Goal: Communication & Community: Answer question/provide support

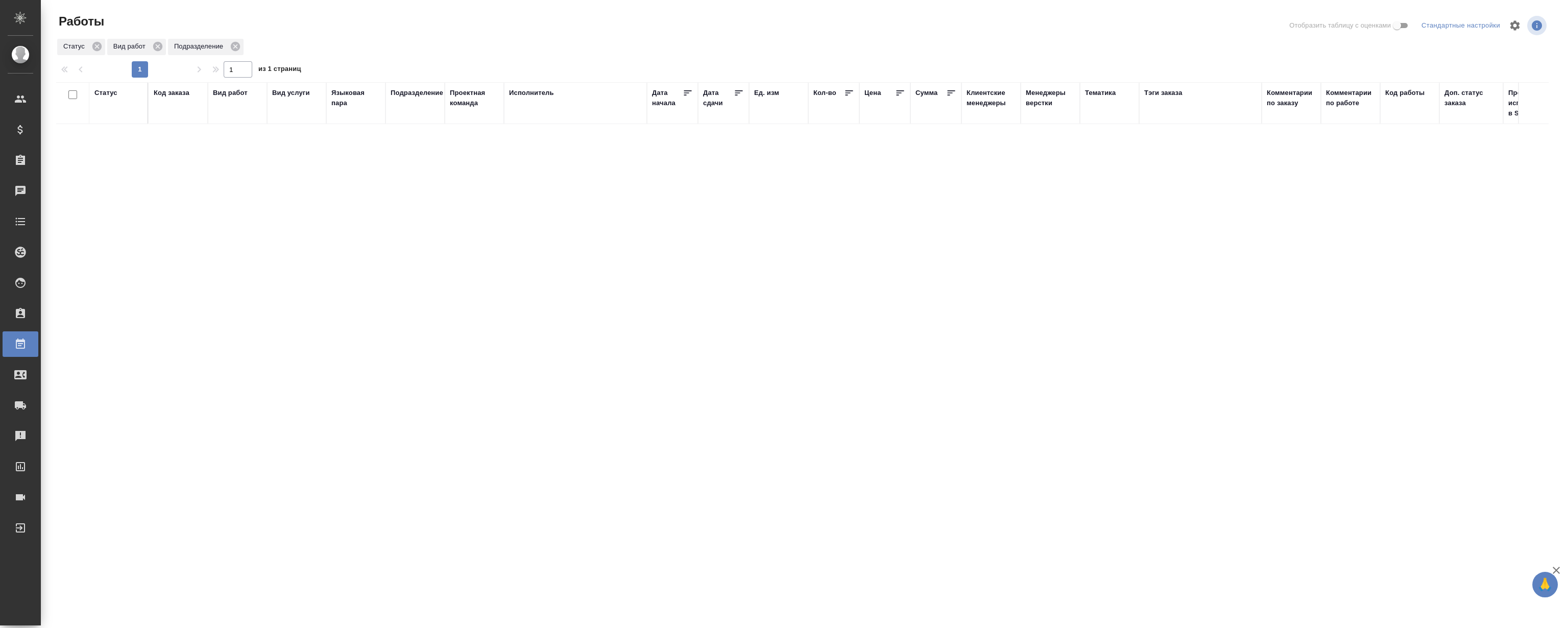
click at [393, 265] on div "Статус Код заказа Вид работ Вид услуги Языковая пара Подразделение Проектная ко…" at bounding box center [803, 266] width 1492 height 368
click at [365, 228] on div "Статус Код заказа Вид работ Вид услуги Языковая пара Подразделение Проектная ко…" at bounding box center [803, 266] width 1492 height 368
click at [365, 225] on div "Статус Код заказа Вид работ Вид услуги Языковая пара Подразделение Проектная ко…" at bounding box center [803, 266] width 1492 height 368
click at [1522, 589] on button "button" at bounding box center [1529, 599] width 25 height 25
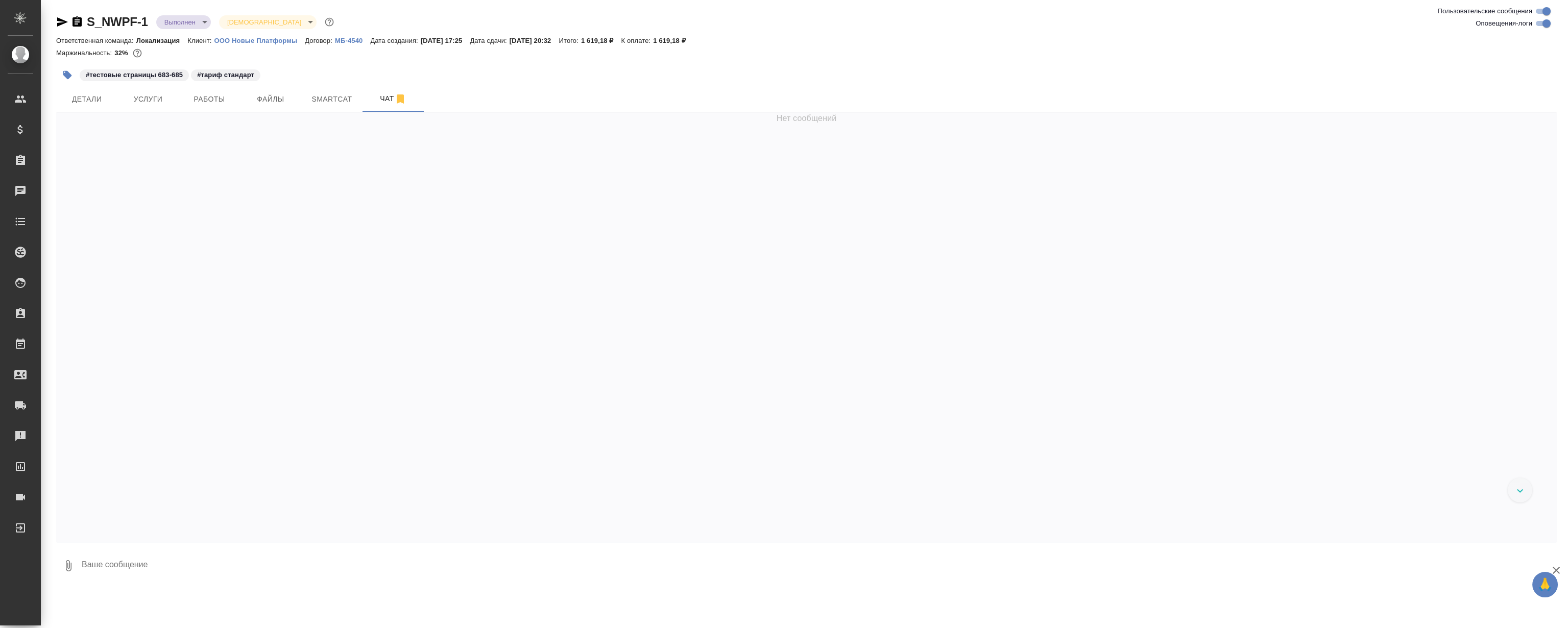
scroll to position [15397, 0]
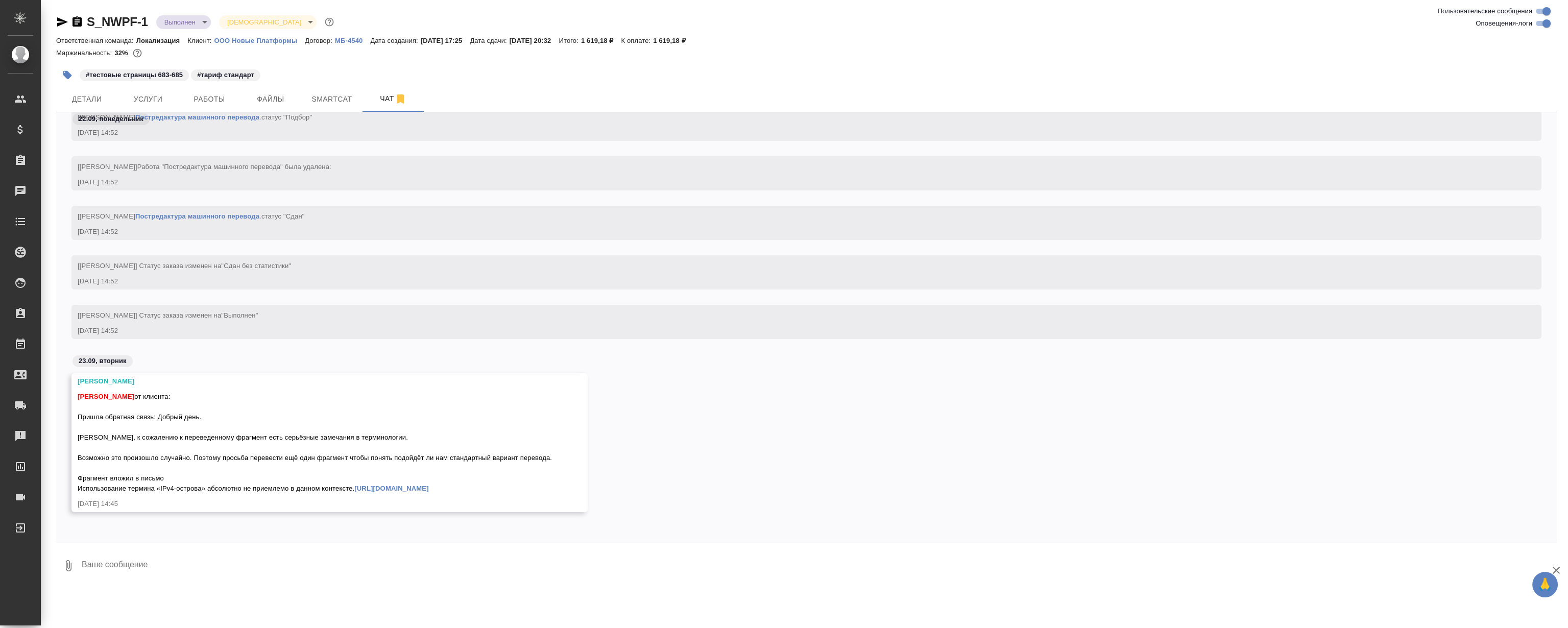
click at [417, 227] on div "[DATE] 14:52" at bounding box center [791, 231] width 1428 height 10
click at [354, 487] on link "[URL][DOMAIN_NAME]" at bounding box center [390, 488] width 74 height 7
click at [217, 572] on textarea at bounding box center [819, 565] width 1476 height 35
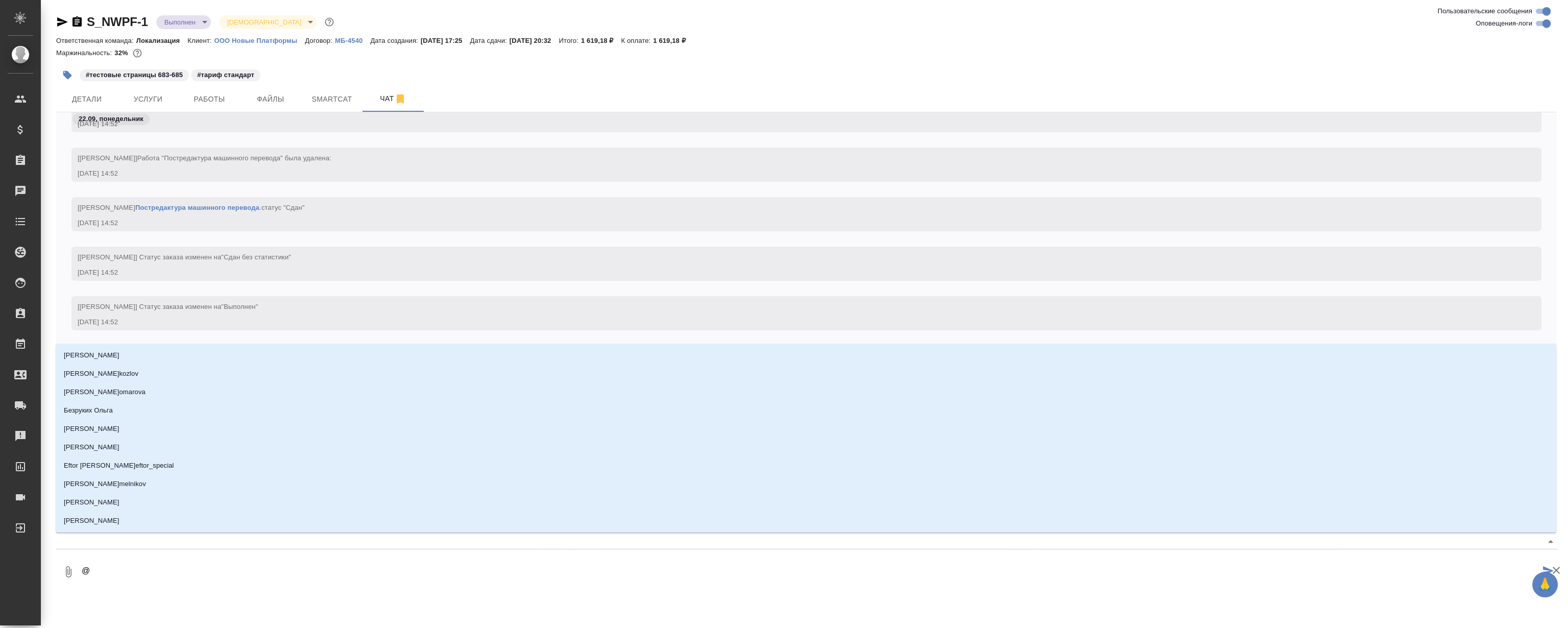
type textarea "@М"
type input "М"
type textarea "@Му"
type input "Му"
type textarea "@Мут"
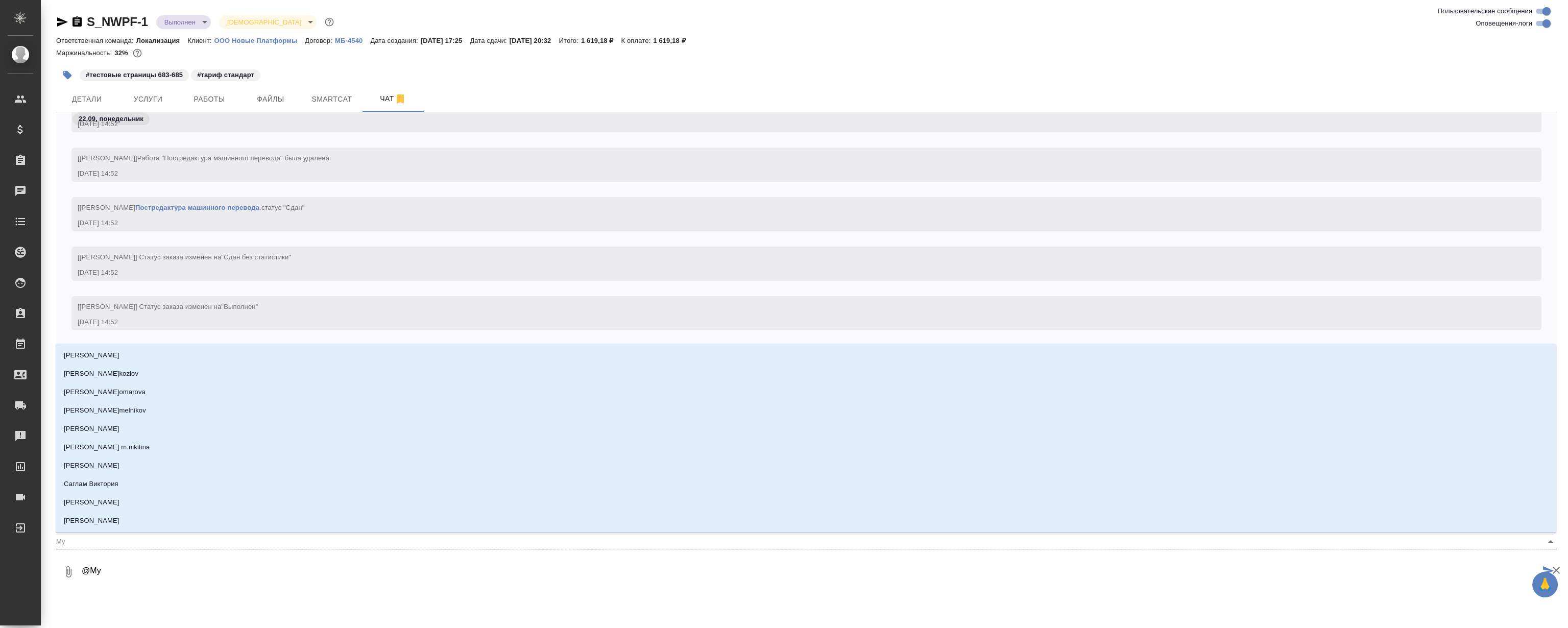
type input "Мут"
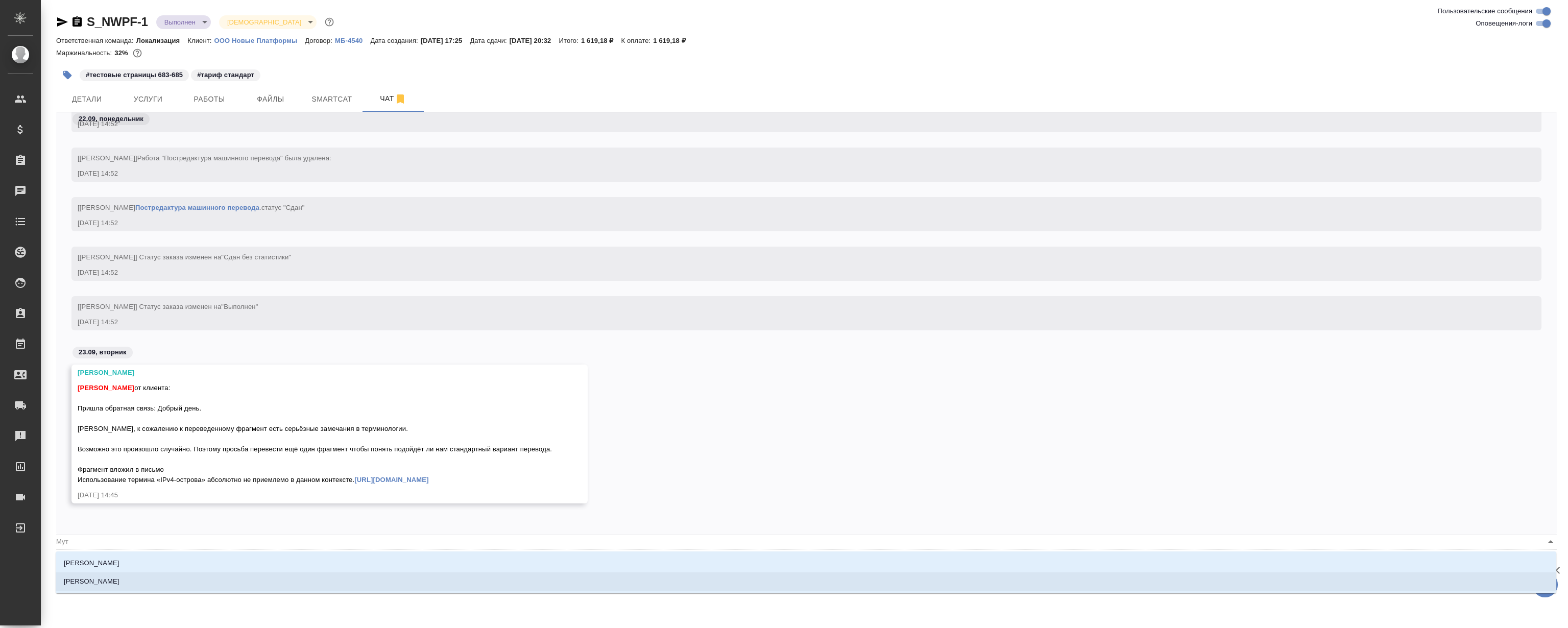
type textarea "@Мута"
type input "Мута"
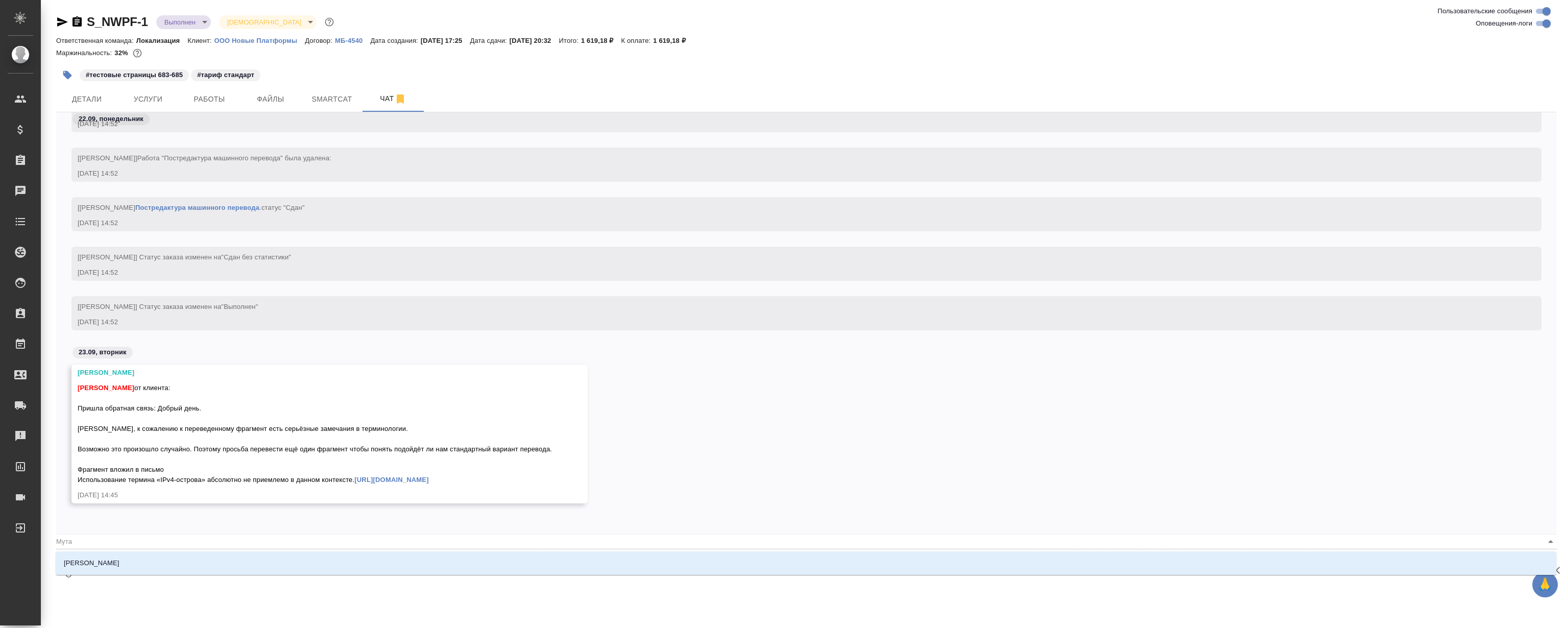
type textarea "@Мутал"
type input "Мутал"
type textarea "@Мутали"
type input "Мутали"
type textarea "@Муталим"
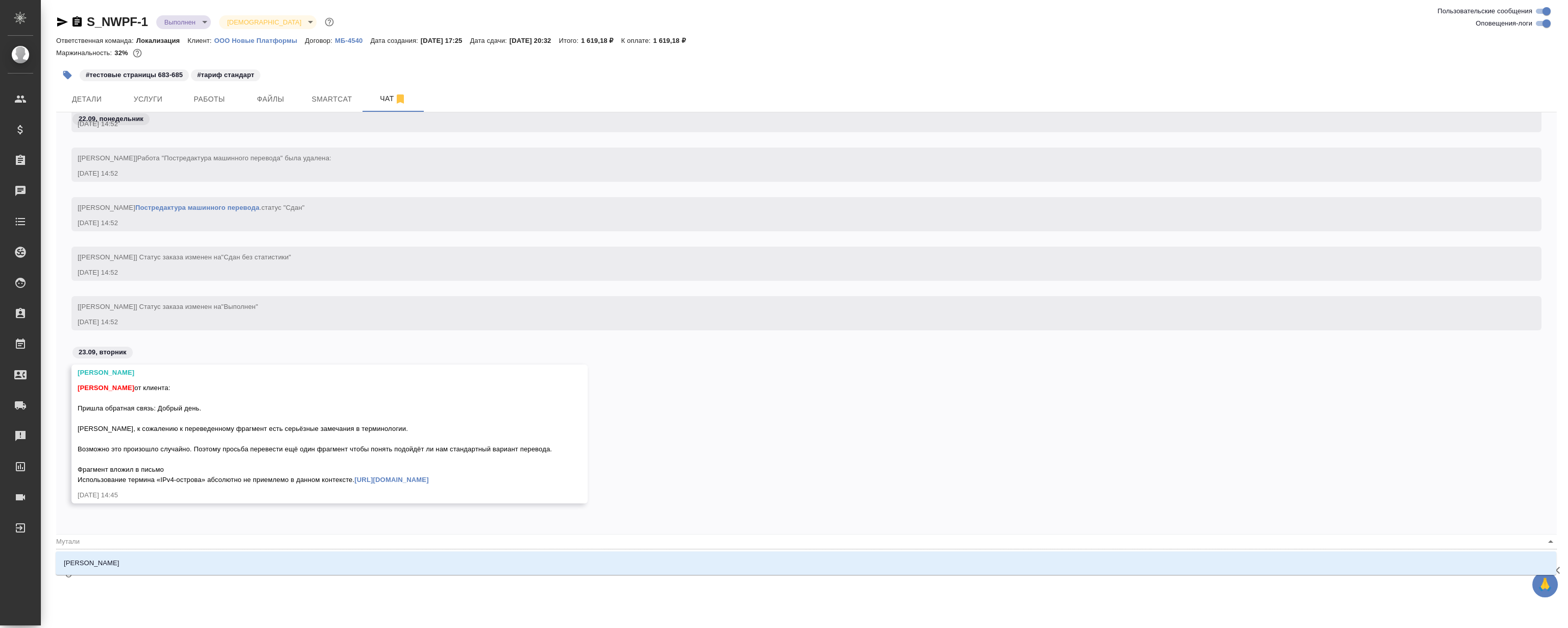
type input "Муталим"
type textarea "@Муталимо"
type input "Муталимо"
click at [207, 554] on li "Муталимов Марк" at bounding box center [805, 563] width 1500 height 18
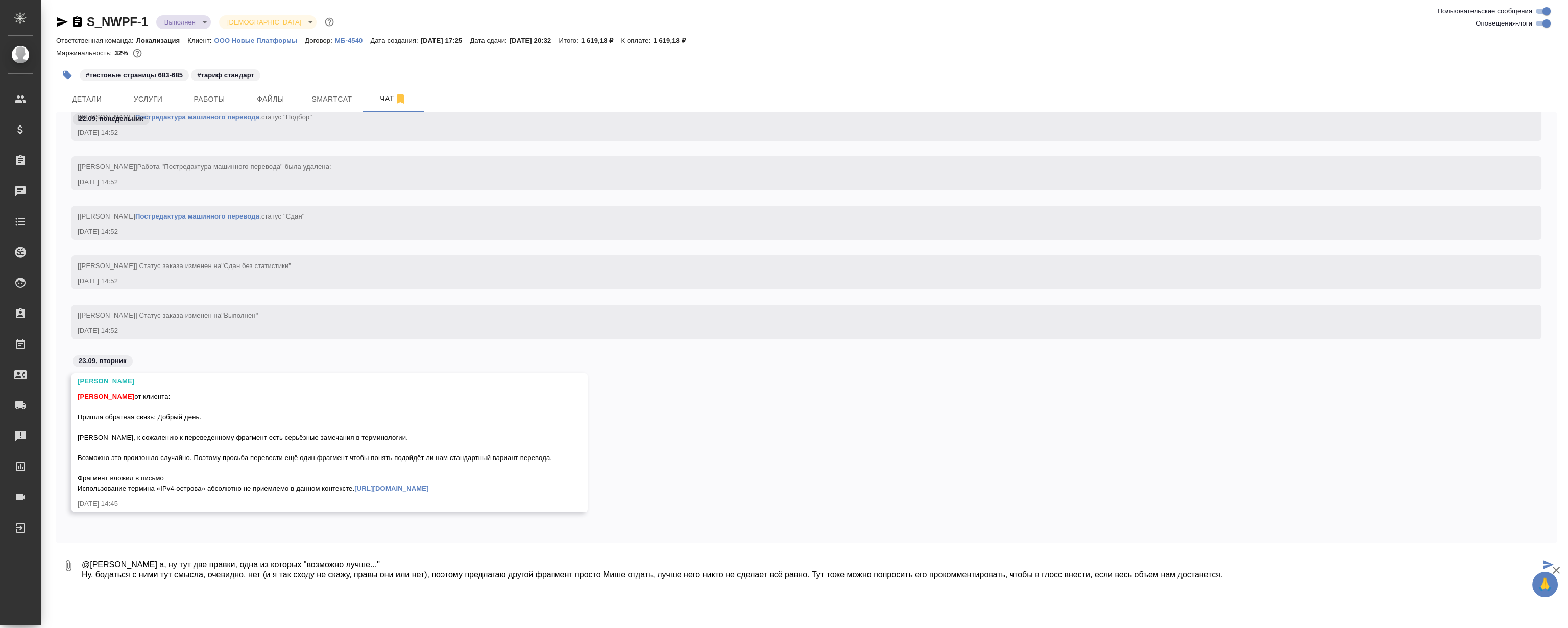
type textarea "@Муталимов Марк а, ну тут две правки, одна из которых "возможно лучше..." Ну, б…"
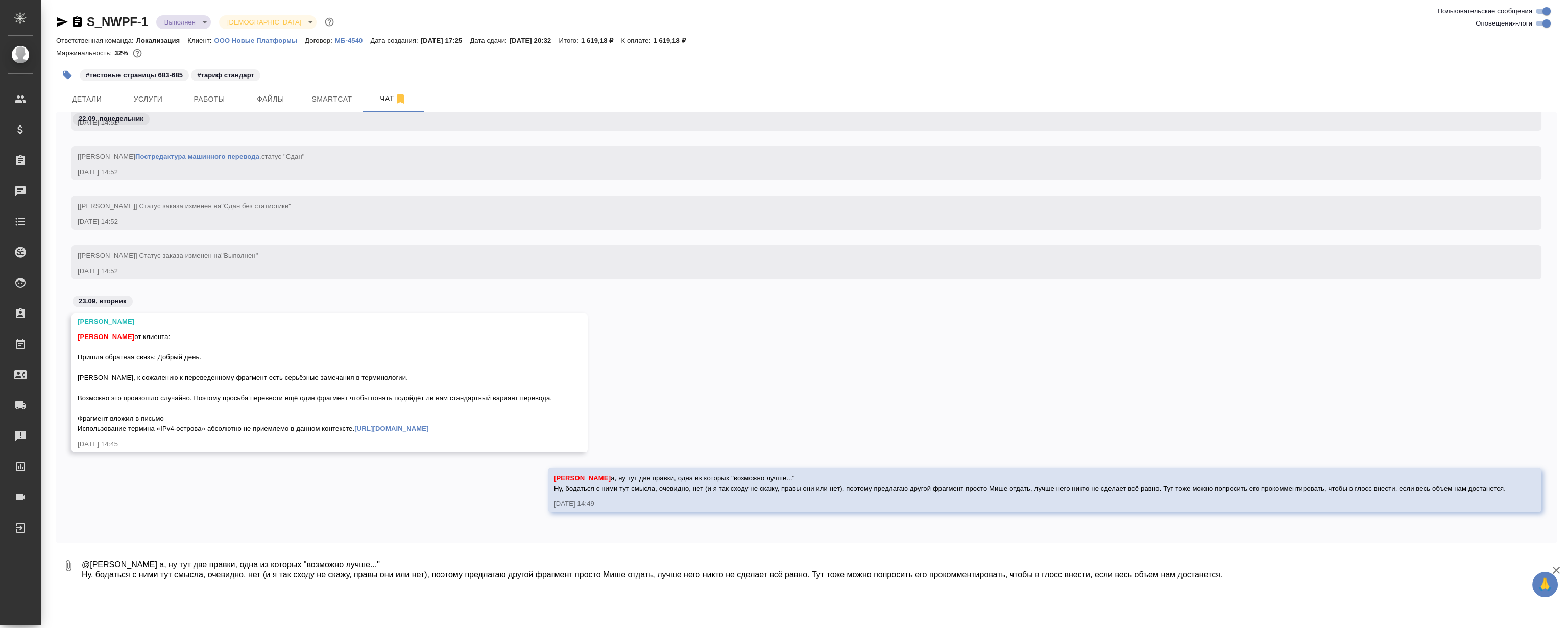
click at [730, 347] on div "Муталимов Марк Магеррамов Руслан от клиента: Пришла обратная связь: Добрый день…" at bounding box center [806, 390] width 1500 height 154
click at [751, 365] on div "Муталимов Марк Магеррамов Руслан от клиента: Пришла обратная связь: Добрый день…" at bounding box center [806, 390] width 1500 height 154
click at [745, 346] on div "Муталимов Марк Магеррамов Руслан от клиента: Пришла обратная связь: Добрый день…" at bounding box center [806, 390] width 1500 height 154
click at [719, 336] on div "Муталимов Марк Магеррамов Руслан от клиента: Пришла обратная связь: Добрый день…" at bounding box center [806, 390] width 1500 height 154
drag, startPoint x: 618, startPoint y: 337, endPoint x: 953, endPoint y: 309, distance: 336.2
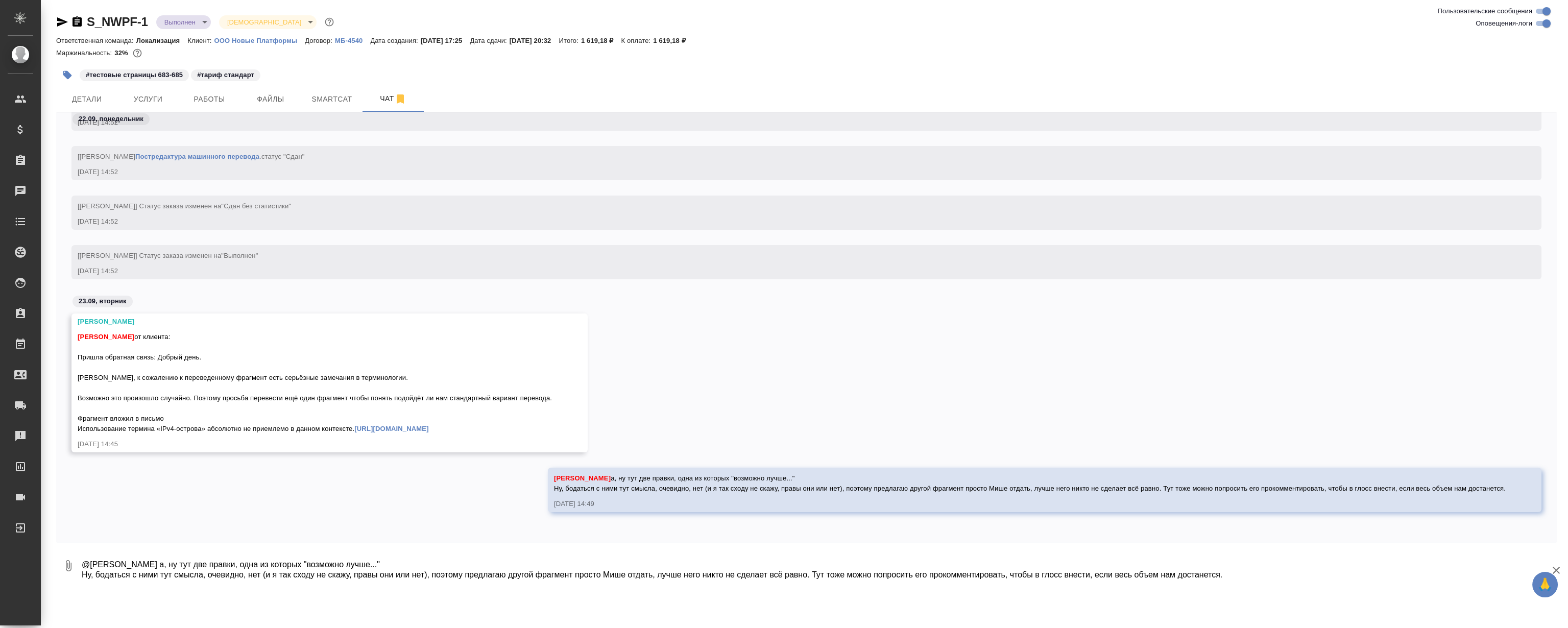
click at [954, 313] on div "Муталимов Марк Магеррамов Руслан от клиента: Пришла обратная связь: Добрый день…" at bounding box center [806, 390] width 1500 height 154
click at [816, 317] on div "Муталимов Марк Магеррамов Руслан от клиента: Пришла обратная связь: Добрый день…" at bounding box center [806, 390] width 1500 height 154
click at [814, 318] on div "Муталимов Марк Магеррамов Руслан от клиента: Пришла обратная связь: Добрый день…" at bounding box center [806, 390] width 1500 height 154
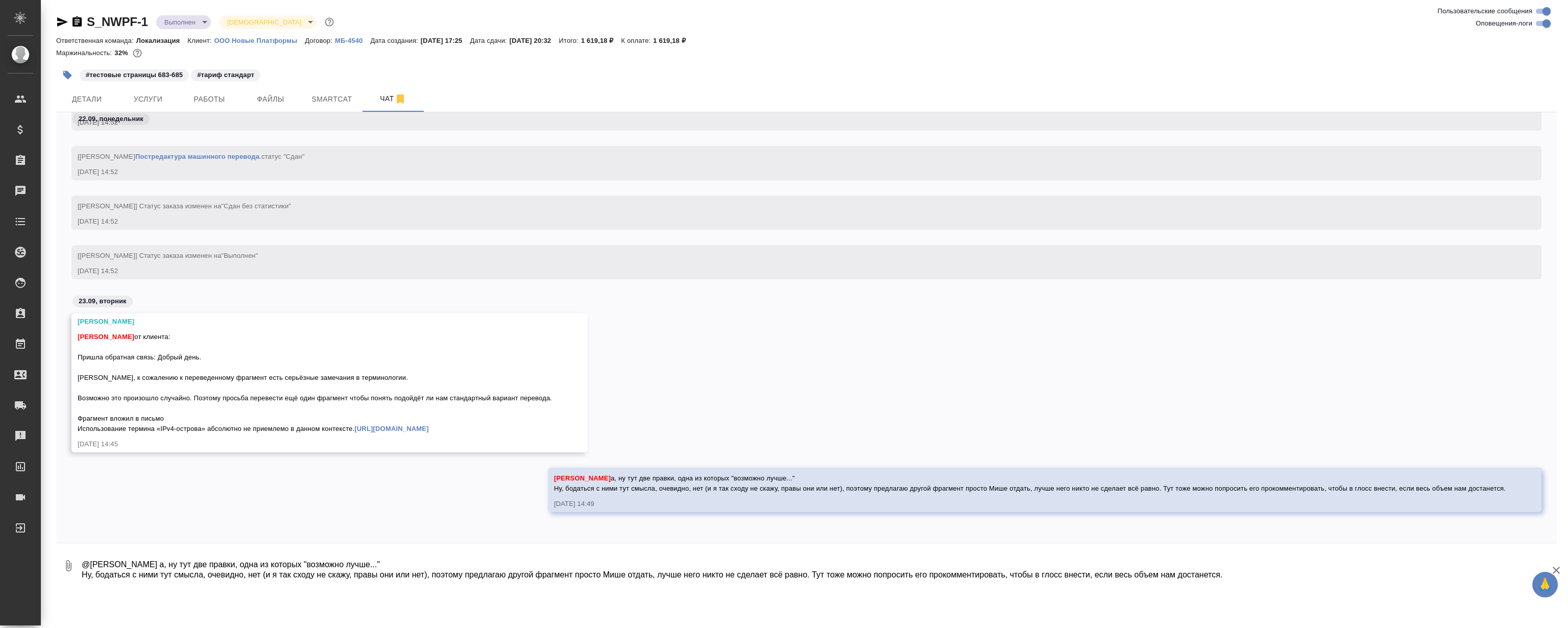
click at [814, 318] on div "Муталимов Марк Магеррамов Руслан от клиента: Пришла обратная связь: Добрый день…" at bounding box center [806, 390] width 1500 height 154
drag, startPoint x: 771, startPoint y: 343, endPoint x: 768, endPoint y: 349, distance: 6.7
click at [765, 349] on div "Муталимов Марк Магеррамов Руслан от клиента: Пришла обратная связь: Добрый день…" at bounding box center [806, 390] width 1500 height 154
click at [818, 346] on div "Муталимов Марк Магеррамов Руслан от клиента: Пришла обратная связь: Добрый день…" at bounding box center [806, 390] width 1500 height 154
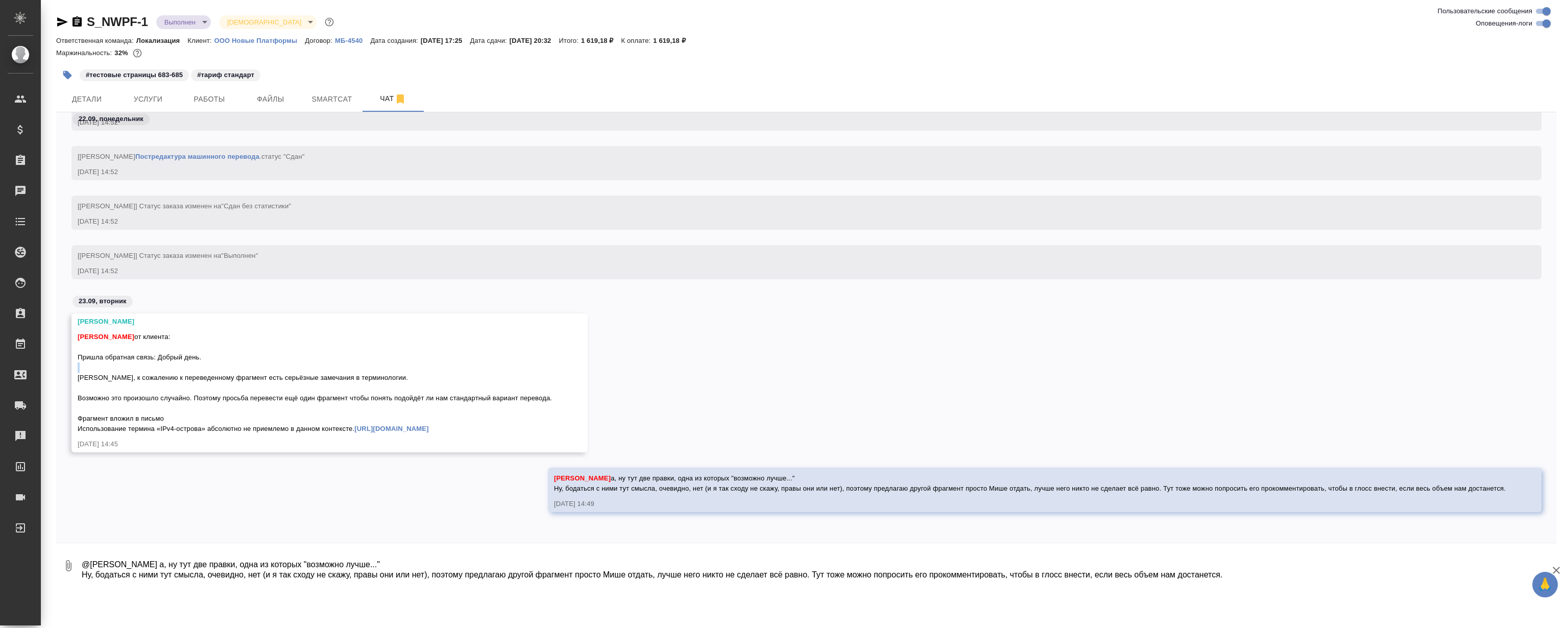
drag, startPoint x: 758, startPoint y: 351, endPoint x: 769, endPoint y: 352, distance: 11.0
click at [755, 352] on div "Муталимов Марк Магеррамов Руслан от клиента: Пришла обратная связь: Добрый день…" at bounding box center [806, 390] width 1500 height 154
click at [689, 295] on div "23.09, вторник" at bounding box center [806, 304] width 1500 height 19
click at [761, 281] on div "[Муталимов Марк] Статус заказа изменен на "Выполнен" 22.09.25, 14:52" at bounding box center [806, 269] width 1500 height 49
click at [743, 280] on div "[Муталимов Марк] Статус заказа изменен на "Выполнен" 22.09.25, 14:52" at bounding box center [806, 269] width 1500 height 49
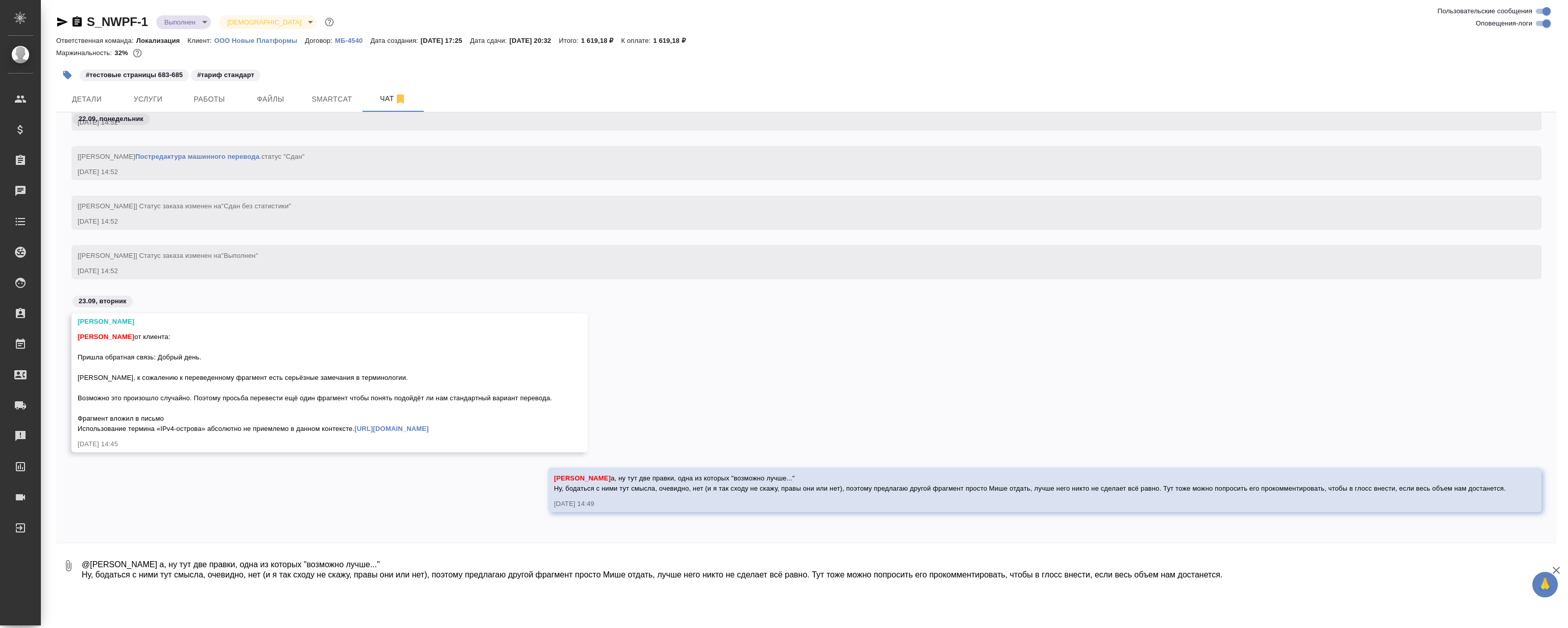
drag, startPoint x: 684, startPoint y: 340, endPoint x: 678, endPoint y: 335, distance: 7.8
click at [684, 340] on div "Муталимов Марк Магеррамов Руслан от клиента: Пришла обратная связь: Добрый день…" at bounding box center [806, 390] width 1500 height 154
click at [768, 330] on div "Муталимов Марк Магеррамов Руслан от клиента: Пришла обратная связь: Добрый день…" at bounding box center [806, 390] width 1500 height 154
click at [745, 313] on div "Муталимов Марк Магеррамов Руслан от клиента: Пришла обратная связь: Добрый день…" at bounding box center [806, 390] width 1500 height 154
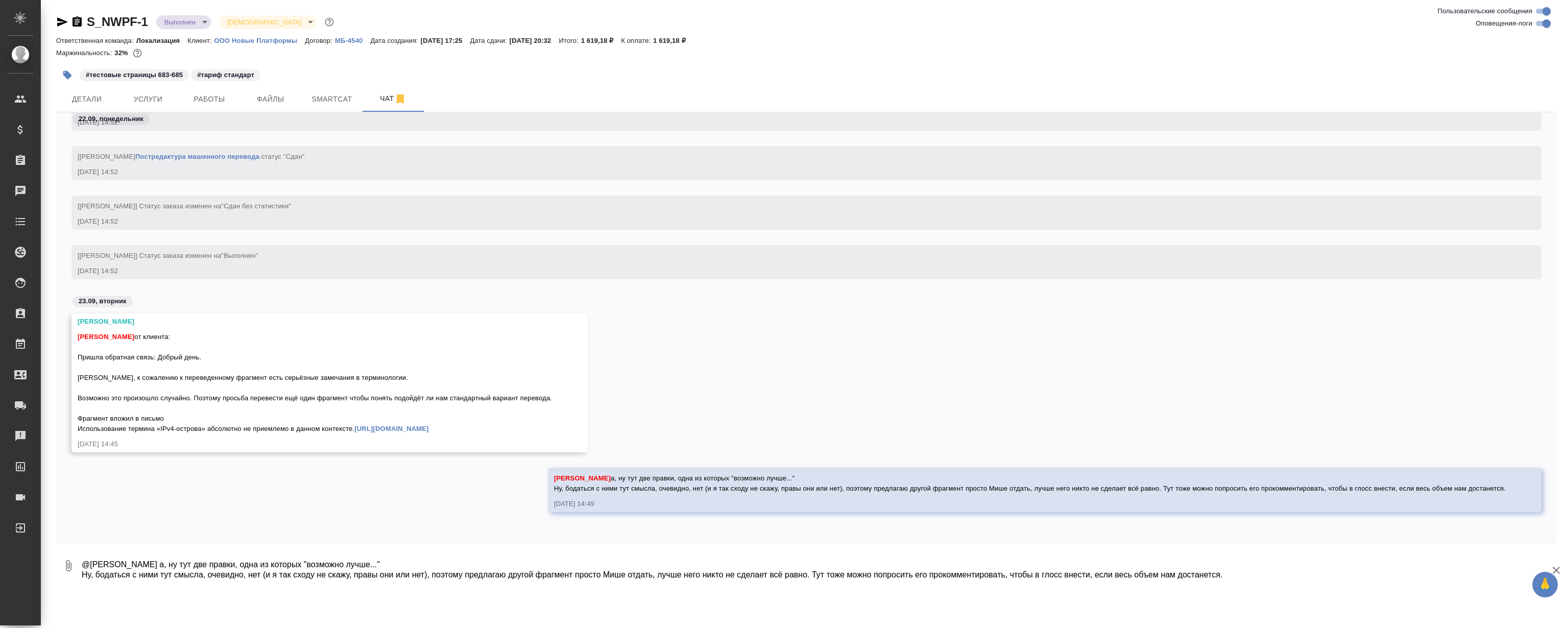
click at [745, 313] on div "Муталимов Марк Магеррамов Руслан от клиента: Пришла обратная связь: Добрый день…" at bounding box center [806, 390] width 1500 height 154
click at [916, 313] on div "Муталимов Марк Магеррамов Руслан от клиента: Пришла обратная связь: Добрый день…" at bounding box center [806, 390] width 1500 height 154
click at [850, 336] on div "Муталимов Марк Магеррамов Руслан от клиента: Пришла обратная связь: Добрый день…" at bounding box center [806, 390] width 1500 height 154
click at [950, 321] on div "Муталимов Марк Магеррамов Руслан от клиента: Пришла обратная связь: Добрый день…" at bounding box center [806, 390] width 1500 height 154
click at [840, 358] on div "Муталимов Марк Магеррамов Руслан от клиента: Пришла обратная связь: Добрый день…" at bounding box center [806, 390] width 1500 height 154
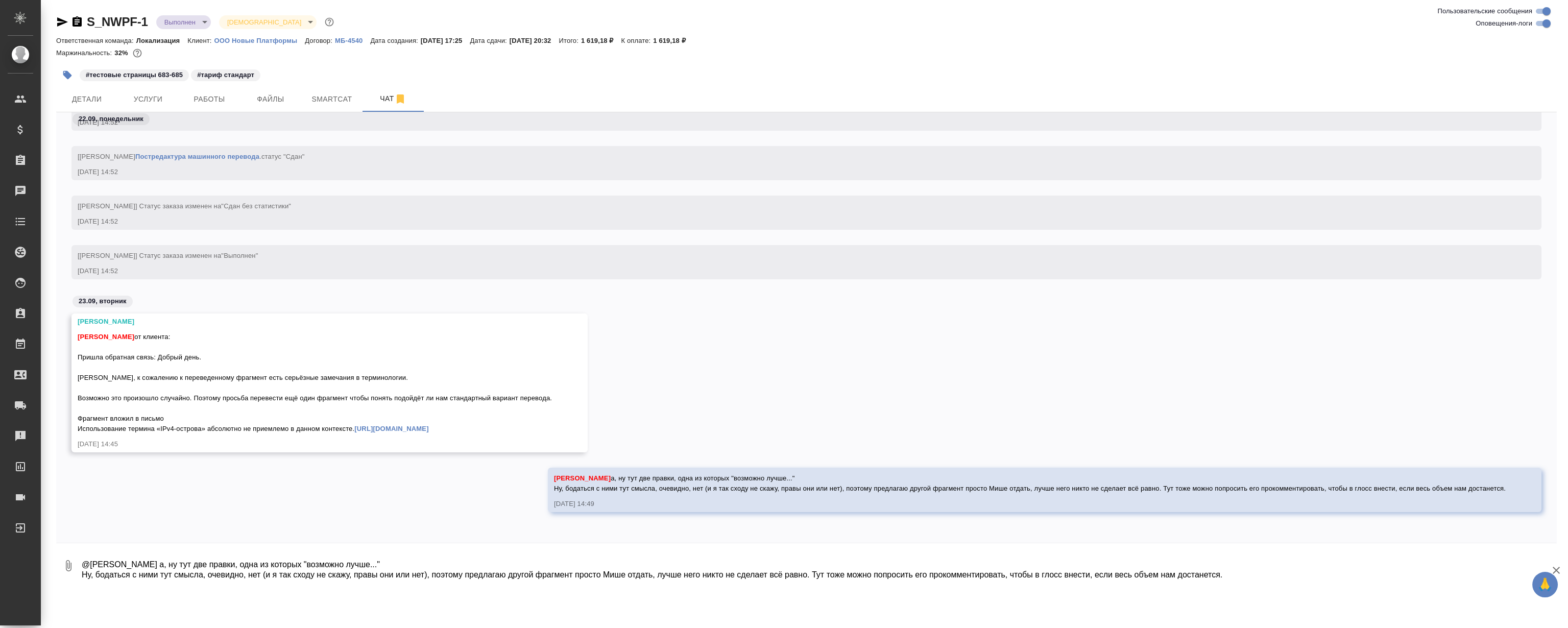
click at [884, 339] on div "Муталимов Марк Магеррамов Руслан от клиента: Пришла обратная связь: Добрый день…" at bounding box center [806, 390] width 1500 height 154
click at [319, 97] on span "Smartcat" at bounding box center [332, 99] width 49 height 13
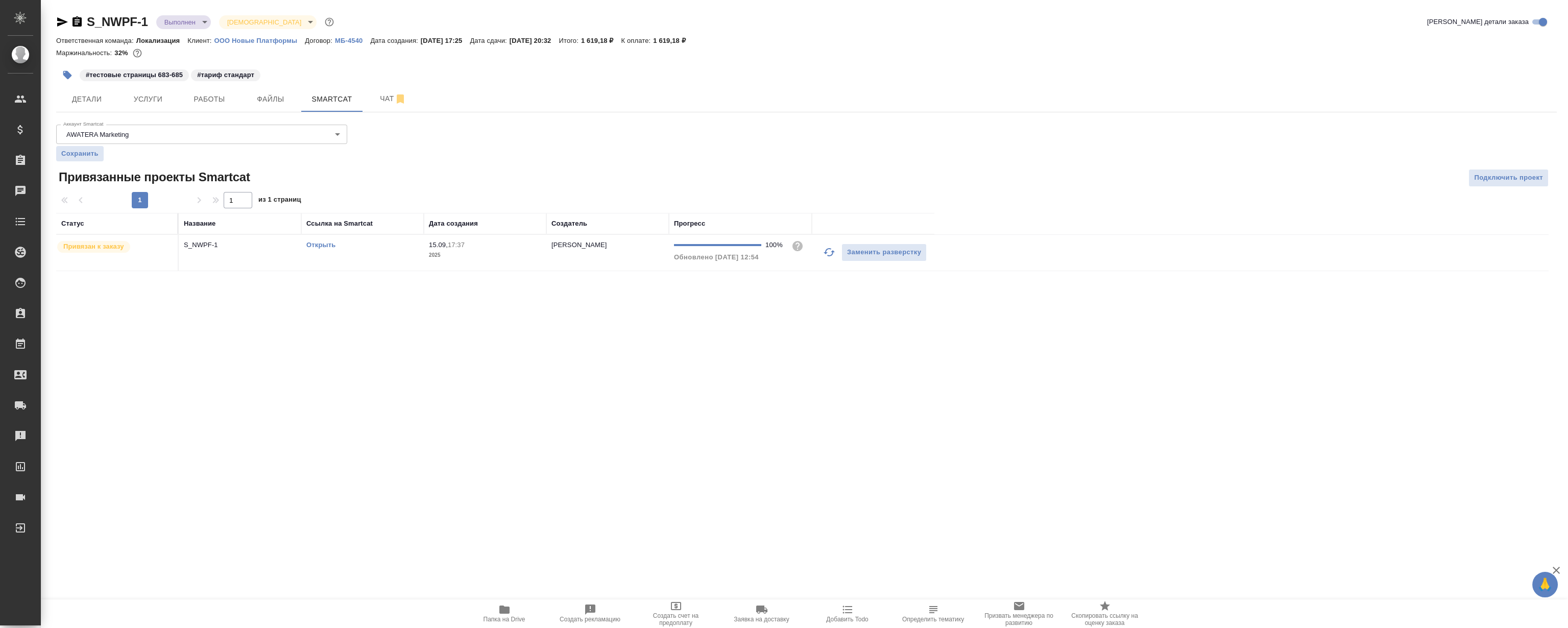
click at [332, 243] on link "Открыть" at bounding box center [321, 245] width 29 height 7
click at [382, 82] on div "#тестовые страницы 683-685 #тариф стандарт" at bounding box center [556, 75] width 1000 height 23
click at [390, 101] on span "Чат" at bounding box center [393, 99] width 49 height 13
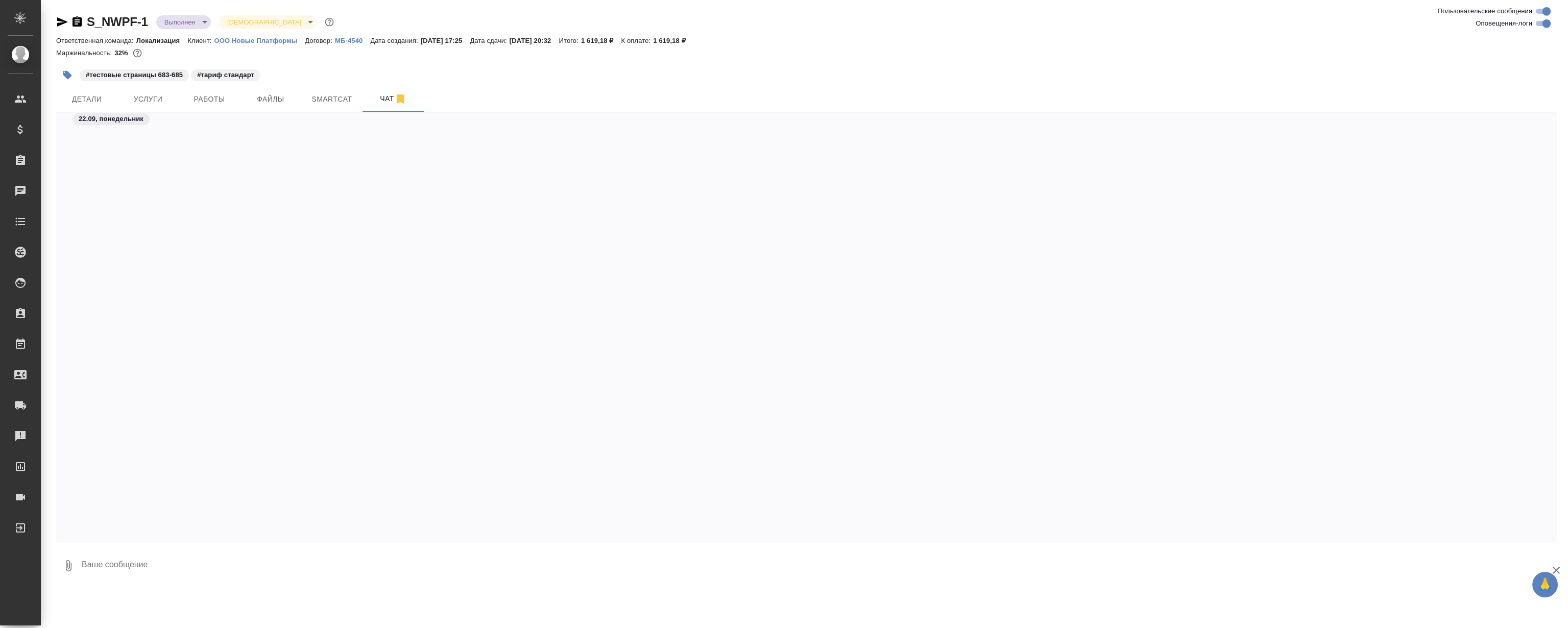
scroll to position [15507, 0]
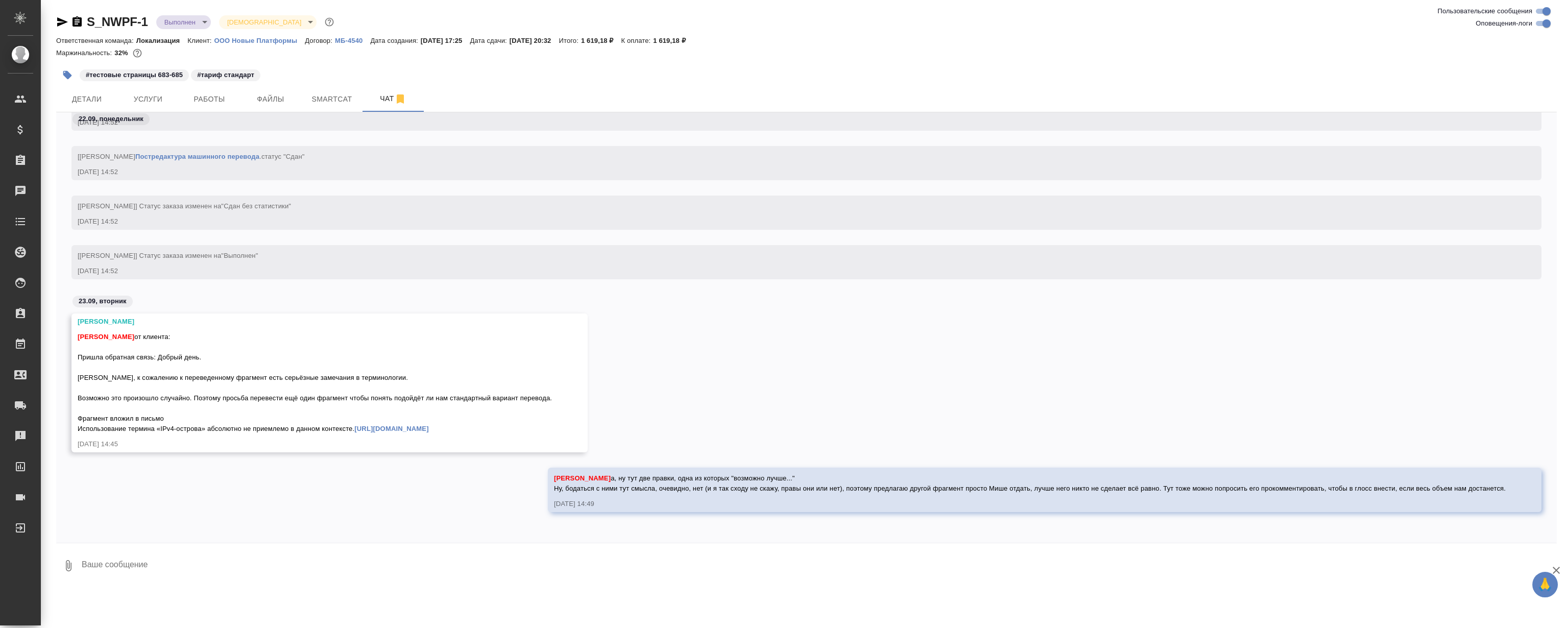
click at [783, 324] on div "Муталимов Марк Магеррамов Руслан от клиента: Пришла обратная связь: Добрый день…" at bounding box center [806, 390] width 1500 height 154
drag, startPoint x: 753, startPoint y: 337, endPoint x: 1081, endPoint y: 133, distance: 386.3
click at [754, 336] on div "Муталимов Марк Магеррамов Руслан от клиента: Пришла обратная связь: Добрый день…" at bounding box center [806, 390] width 1500 height 154
click at [736, 313] on div "Муталимов Марк Магеррамов Руслан от клиента: Пришла обратная связь: Добрый день…" at bounding box center [806, 390] width 1500 height 154
click at [737, 313] on div "Муталимов Марк Магеррамов Руслан от клиента: Пришла обратная связь: Добрый день…" at bounding box center [806, 390] width 1500 height 154
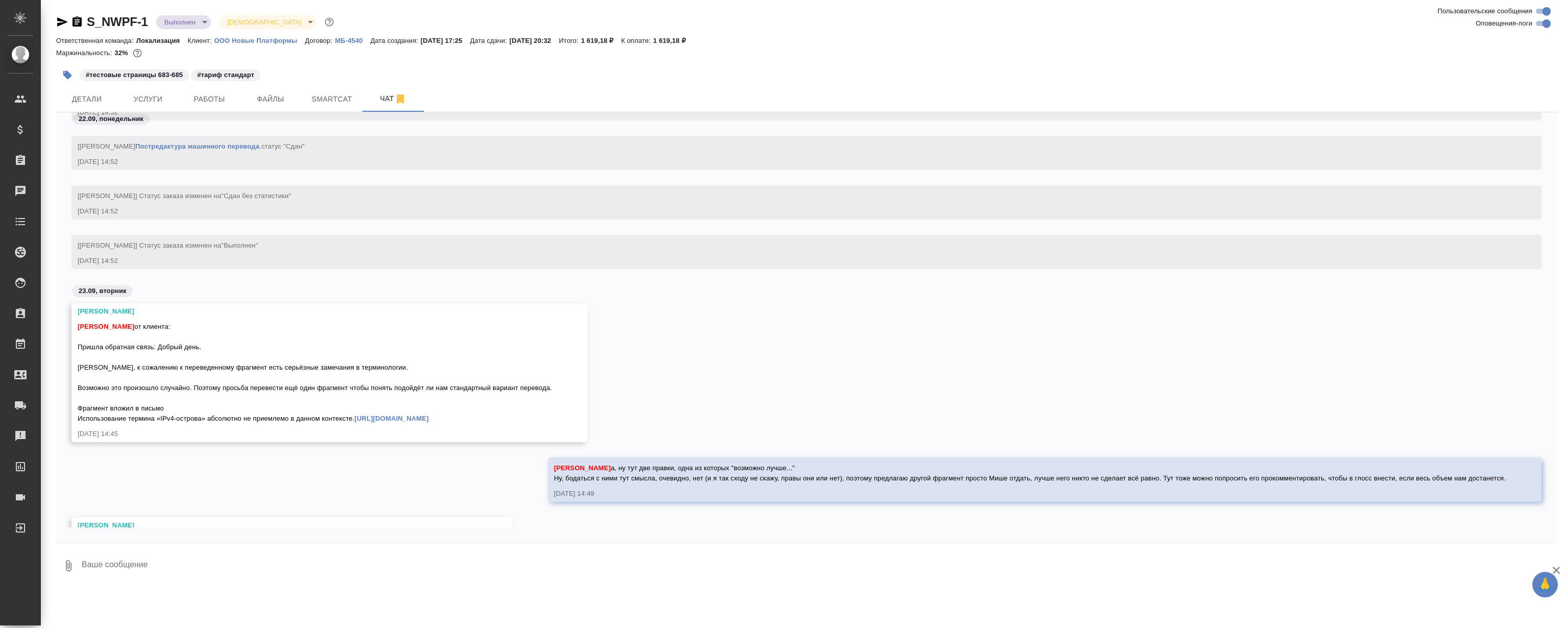
scroll to position [15570, 0]
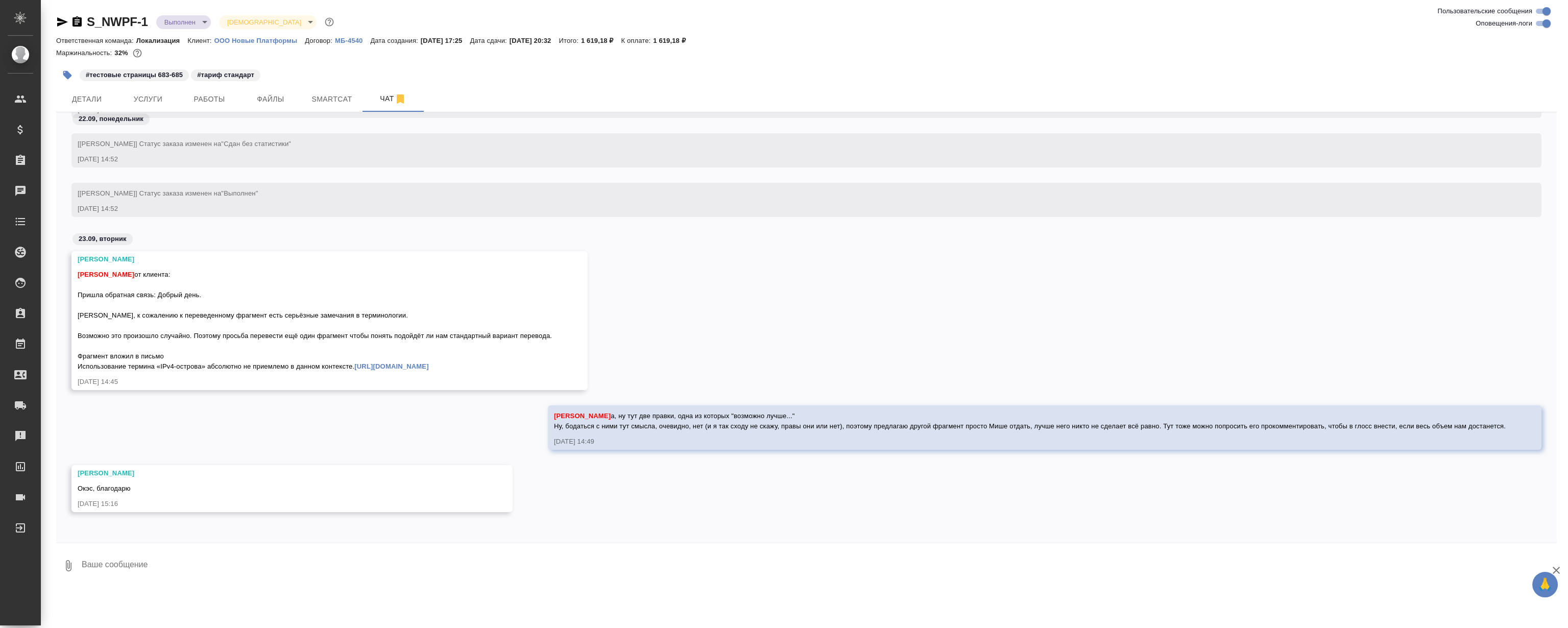
click at [734, 209] on div "[Муталимов Марк] Статус заказа изменен на "Выполнен" 22.09.25, 14:52" at bounding box center [806, 208] width 1500 height 49
click at [800, 204] on div "22.09.25, 14:52" at bounding box center [791, 208] width 1428 height 10
